Goal: Task Accomplishment & Management: Manage account settings

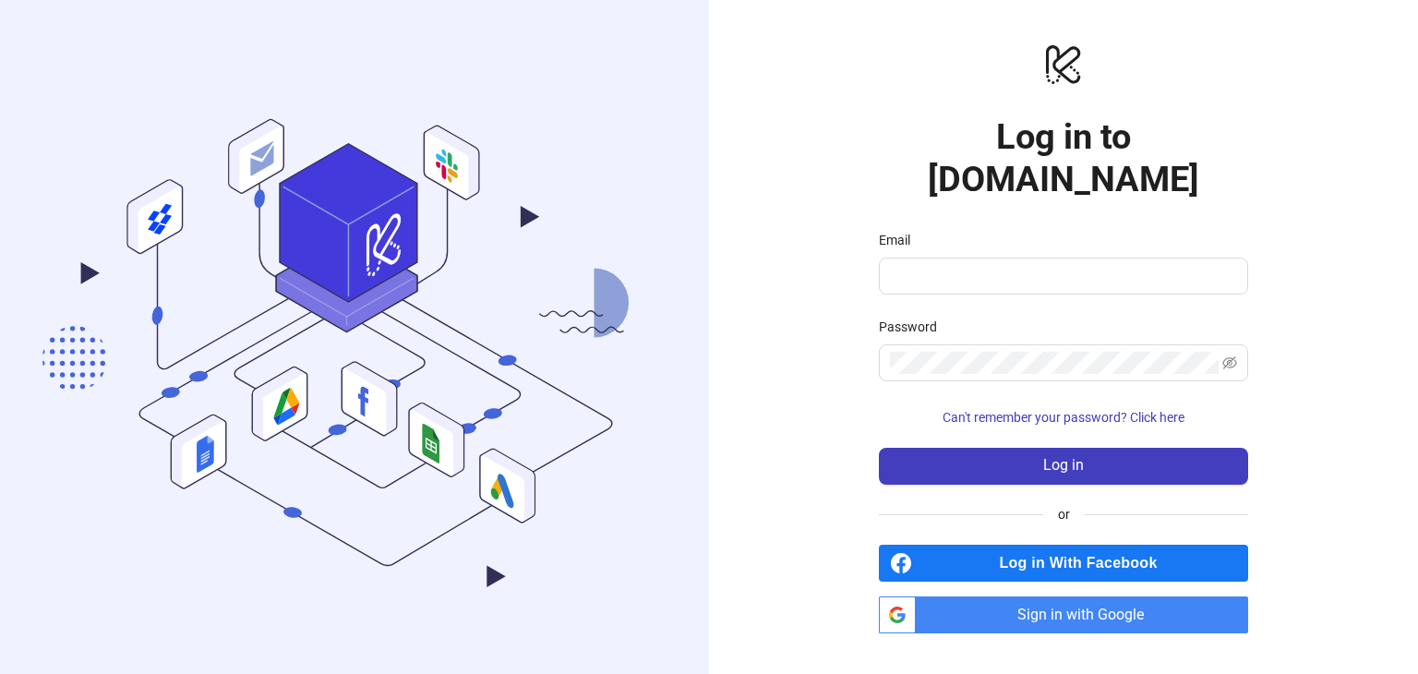
click at [1054, 596] on span "Sign in with Google" at bounding box center [1085, 614] width 325 height 37
click at [1072, 596] on span "Sign in with Google" at bounding box center [1085, 614] width 325 height 37
click at [1100, 596] on span "Sign in with Google" at bounding box center [1085, 614] width 325 height 37
